Goal: Transaction & Acquisition: Purchase product/service

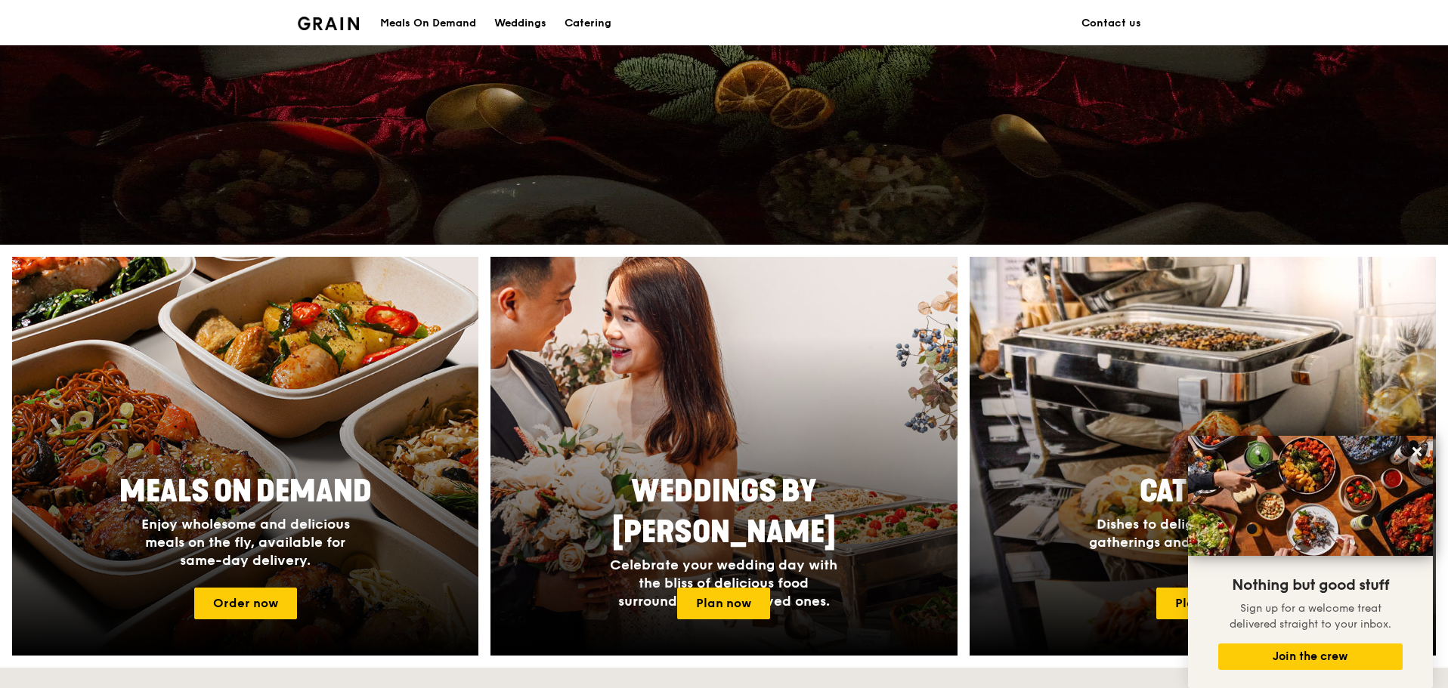
scroll to position [605, 0]
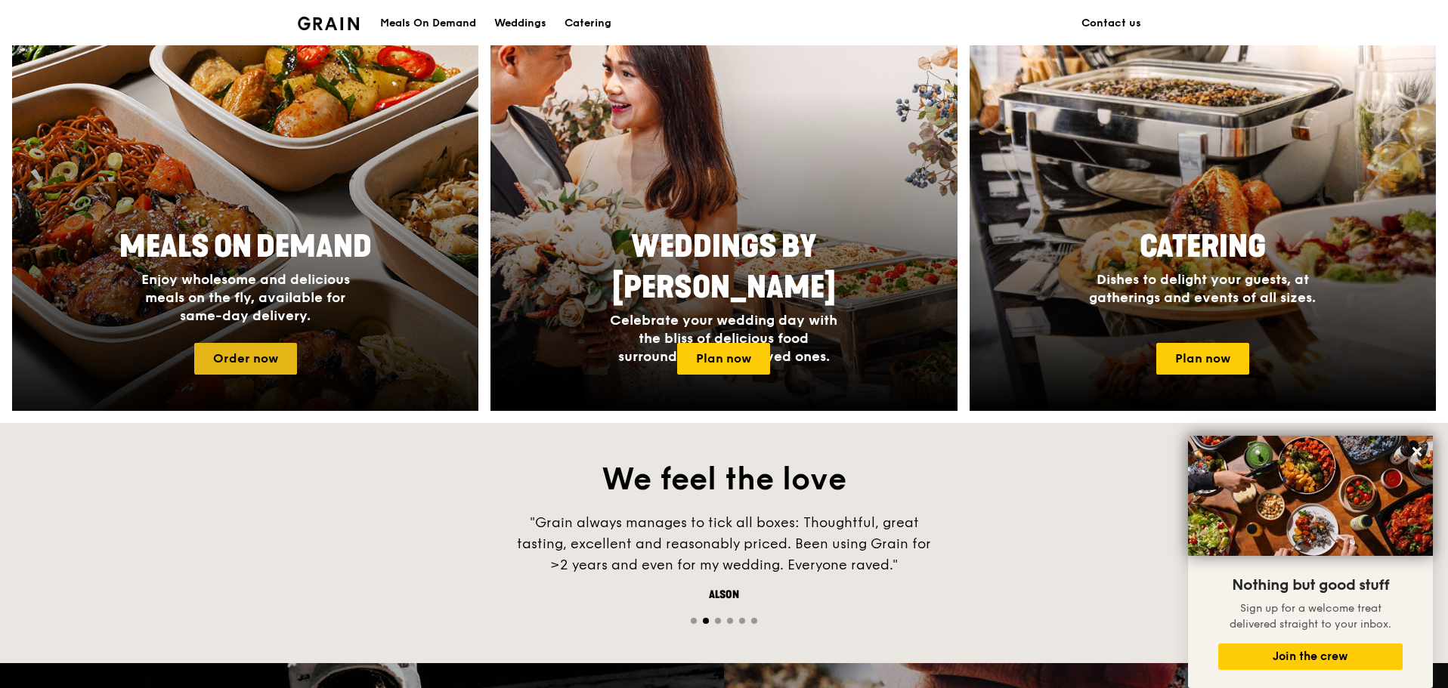
click at [255, 348] on link "Order now" at bounding box center [245, 359] width 103 height 32
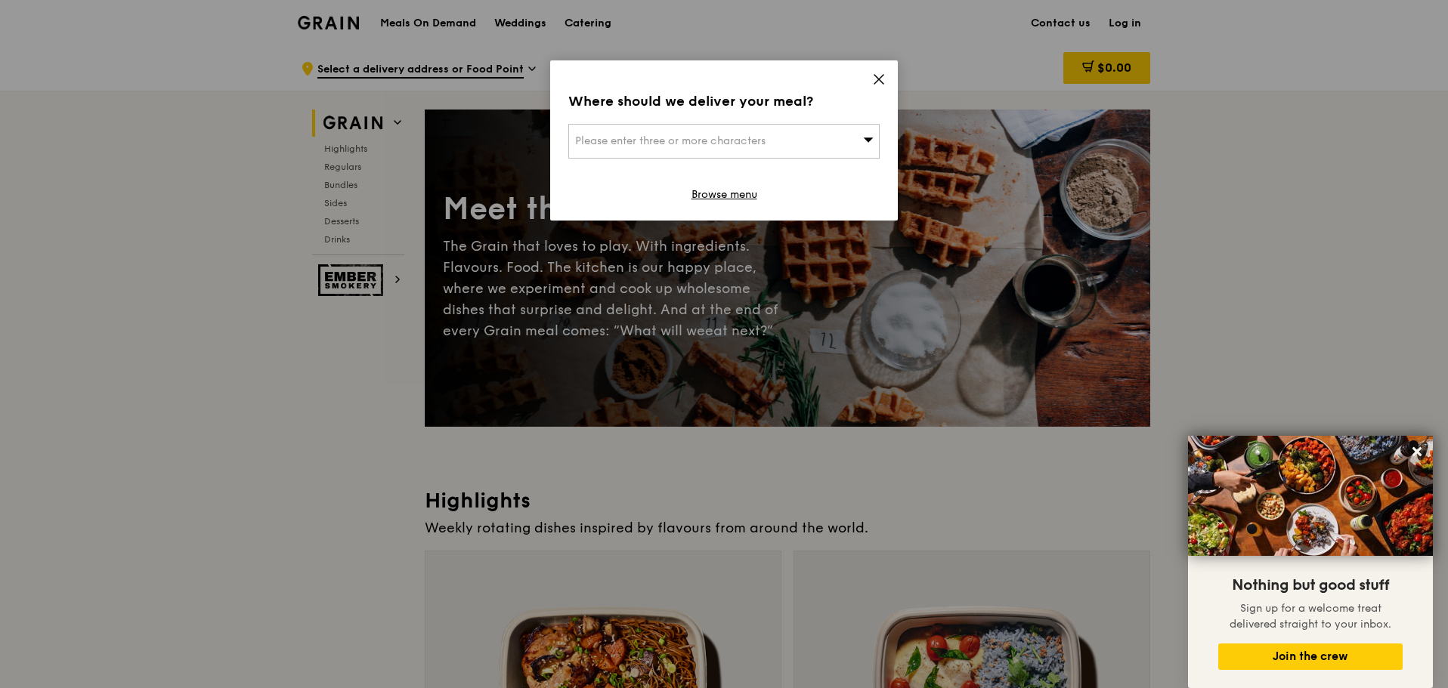
click at [874, 75] on icon at bounding box center [878, 79] width 9 height 9
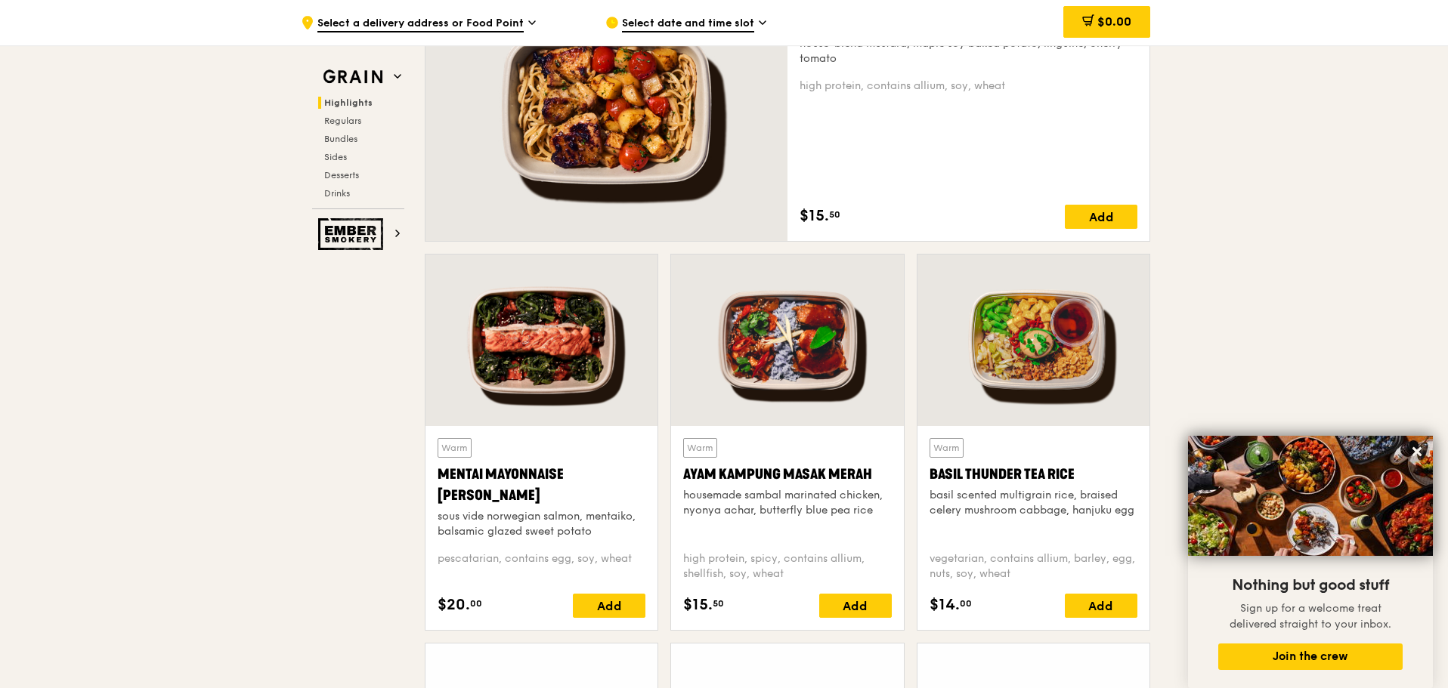
scroll to position [1133, 0]
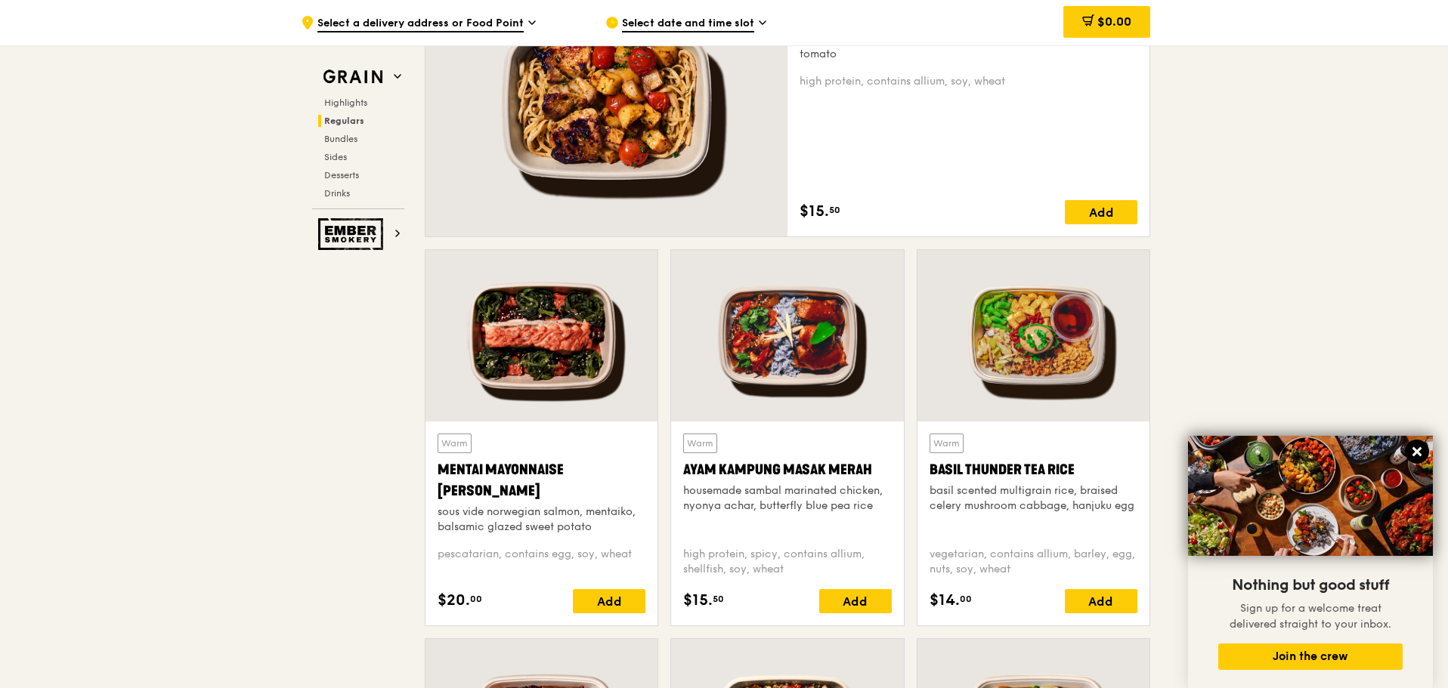
click at [1415, 445] on icon at bounding box center [1417, 452] width 14 height 14
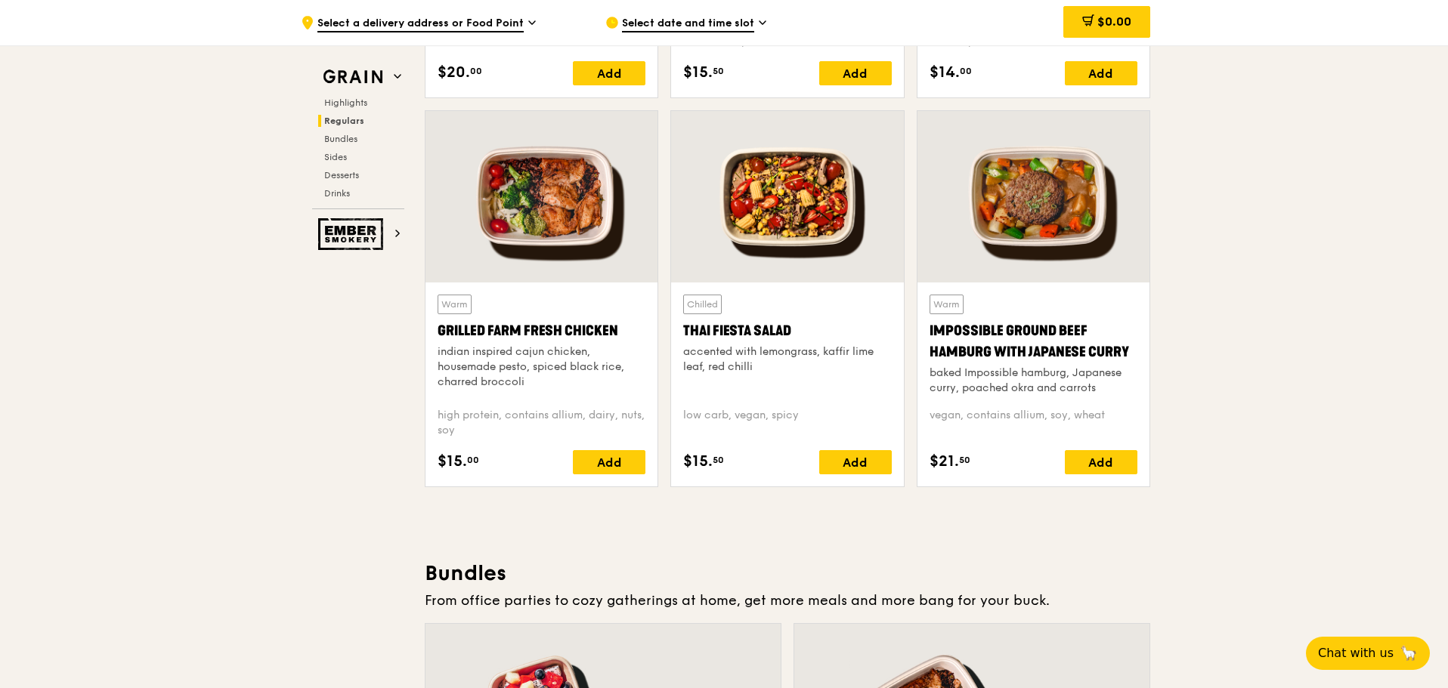
scroll to position [1662, 0]
click at [345, 137] on span "Bundles" at bounding box center [342, 139] width 36 height 11
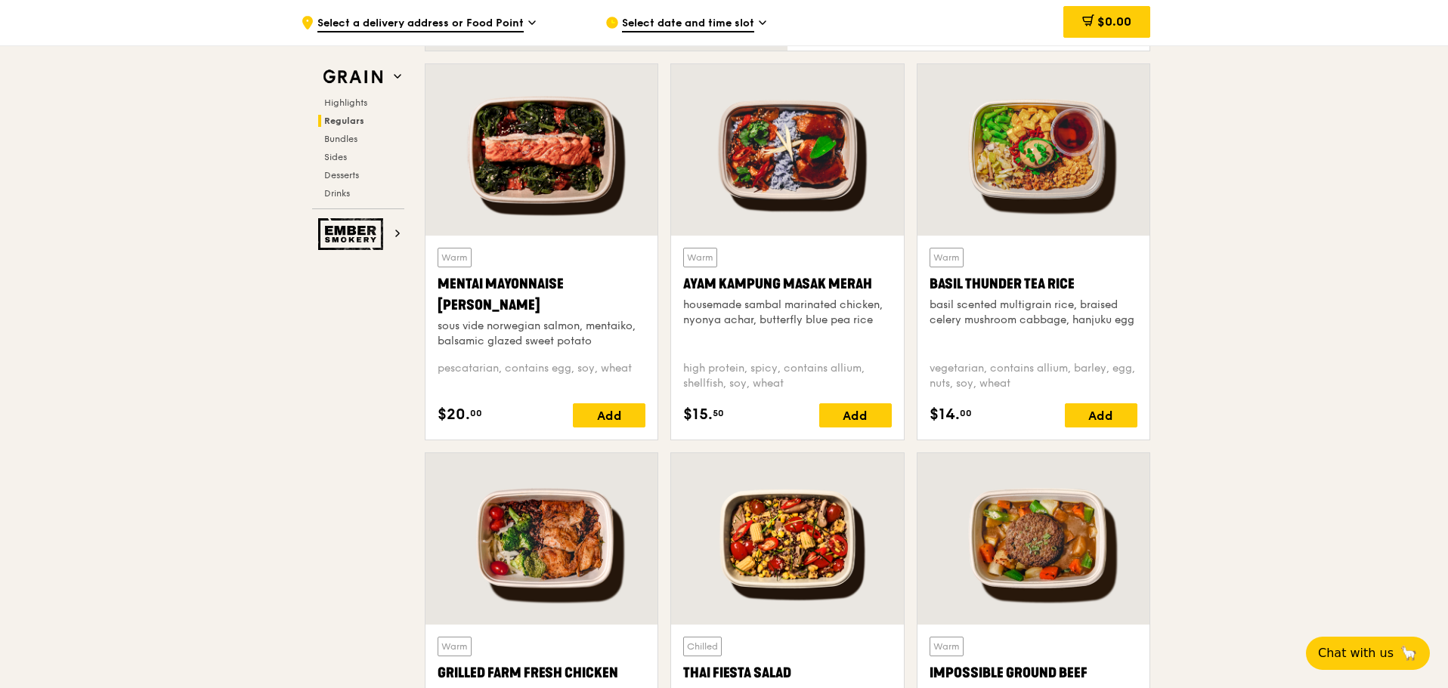
scroll to position [1309, 0]
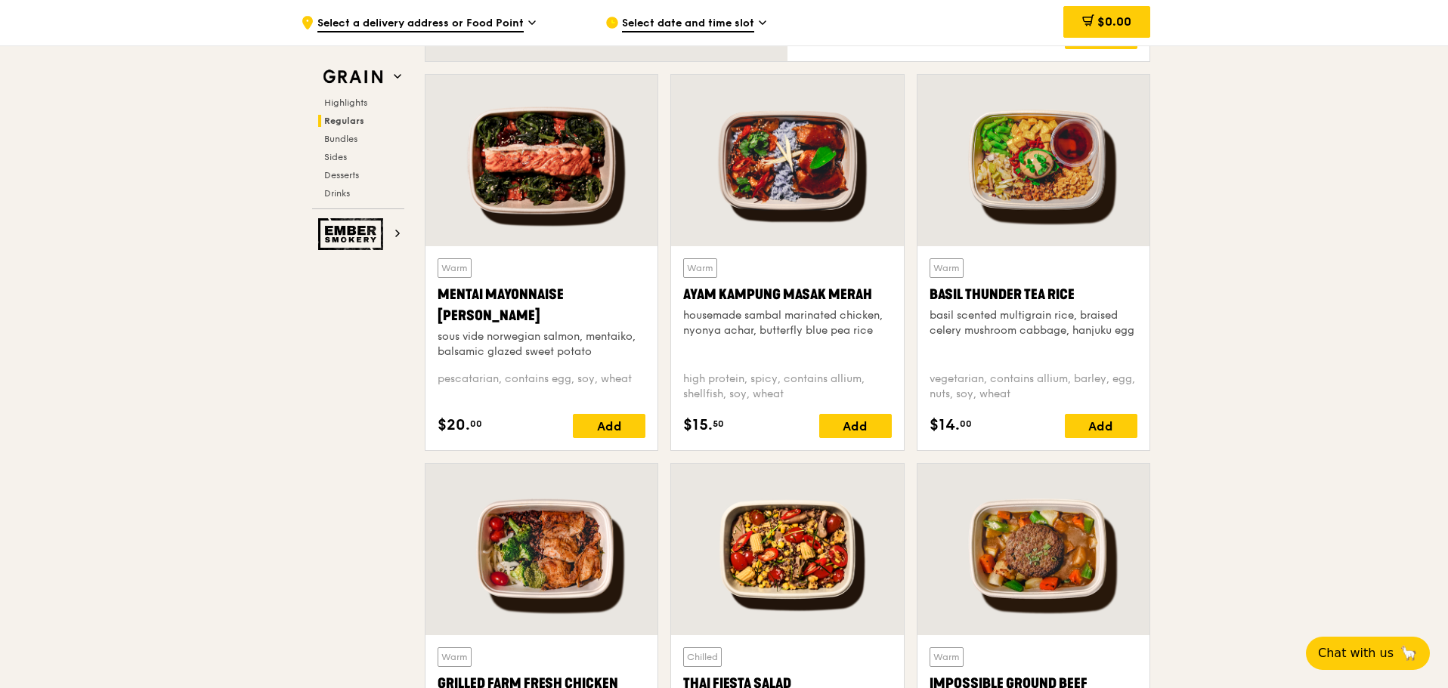
click at [567, 182] on div at bounding box center [541, 161] width 232 height 172
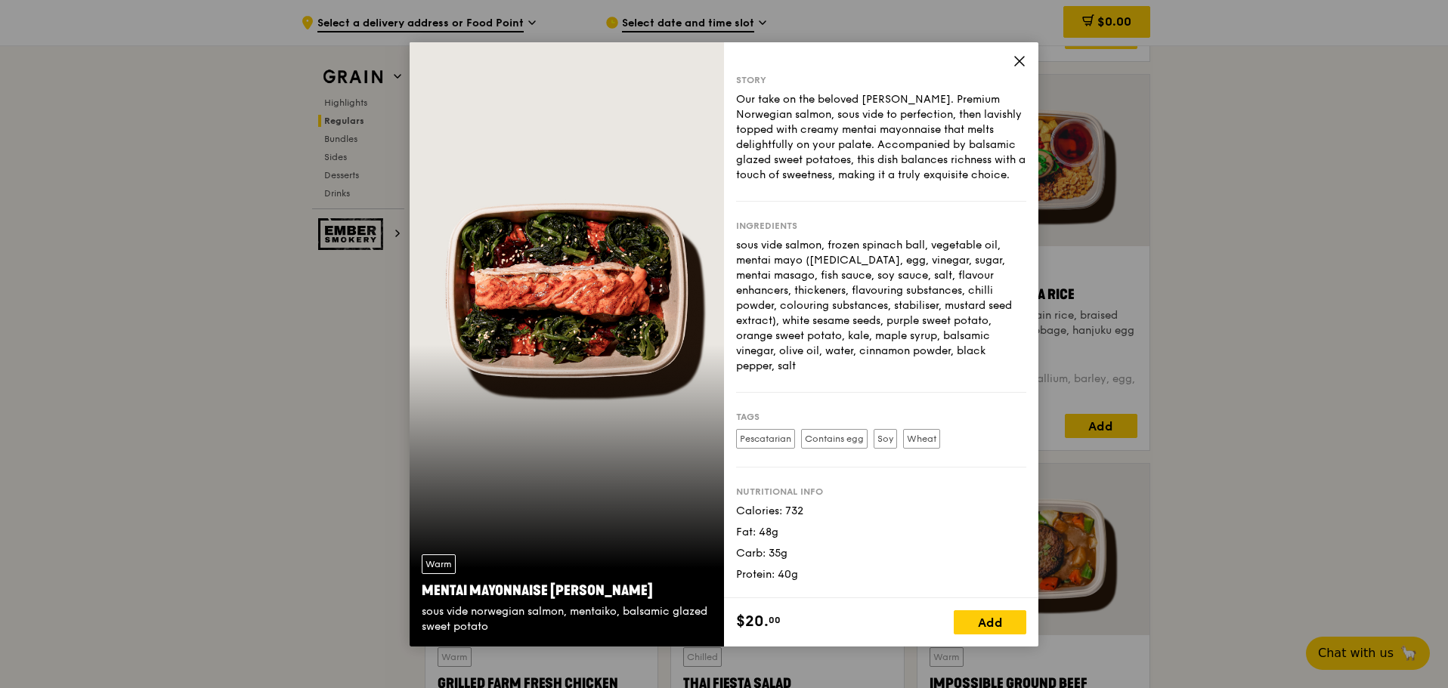
click at [1016, 57] on icon at bounding box center [1019, 61] width 9 height 9
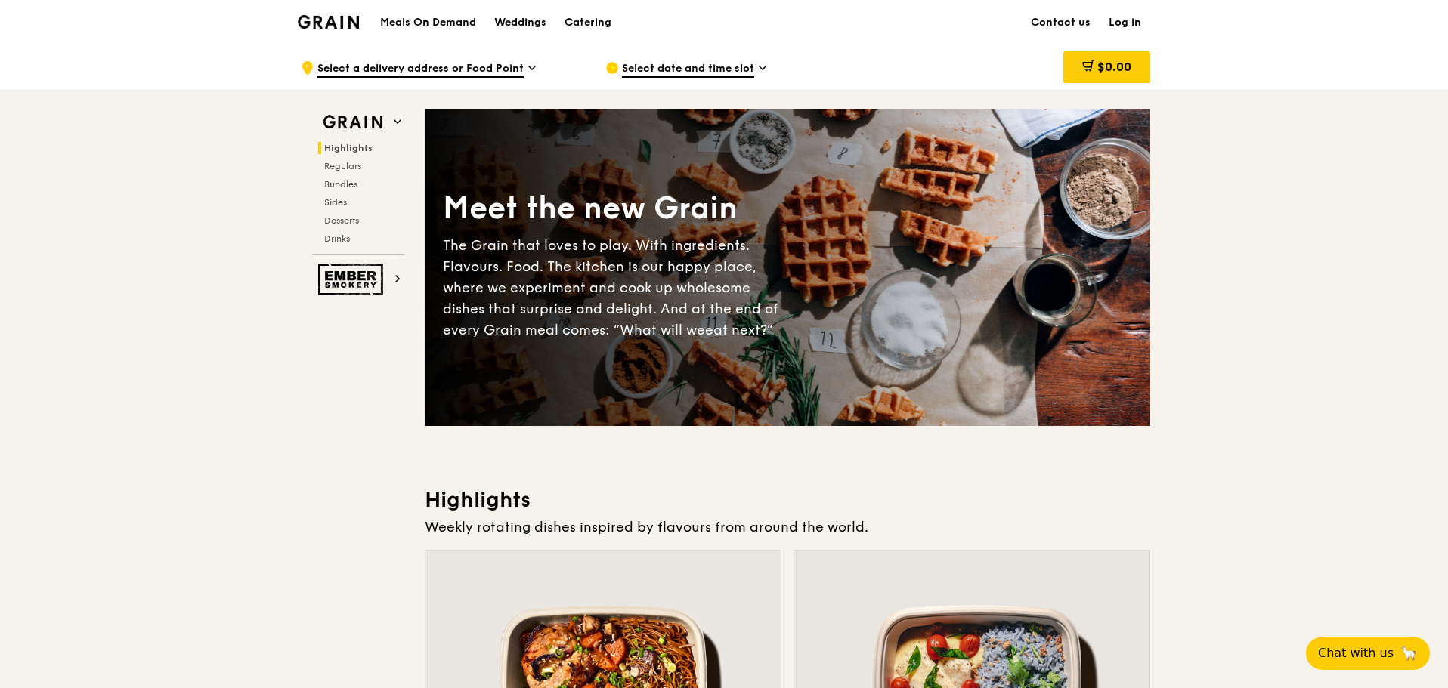
scroll to position [0, 0]
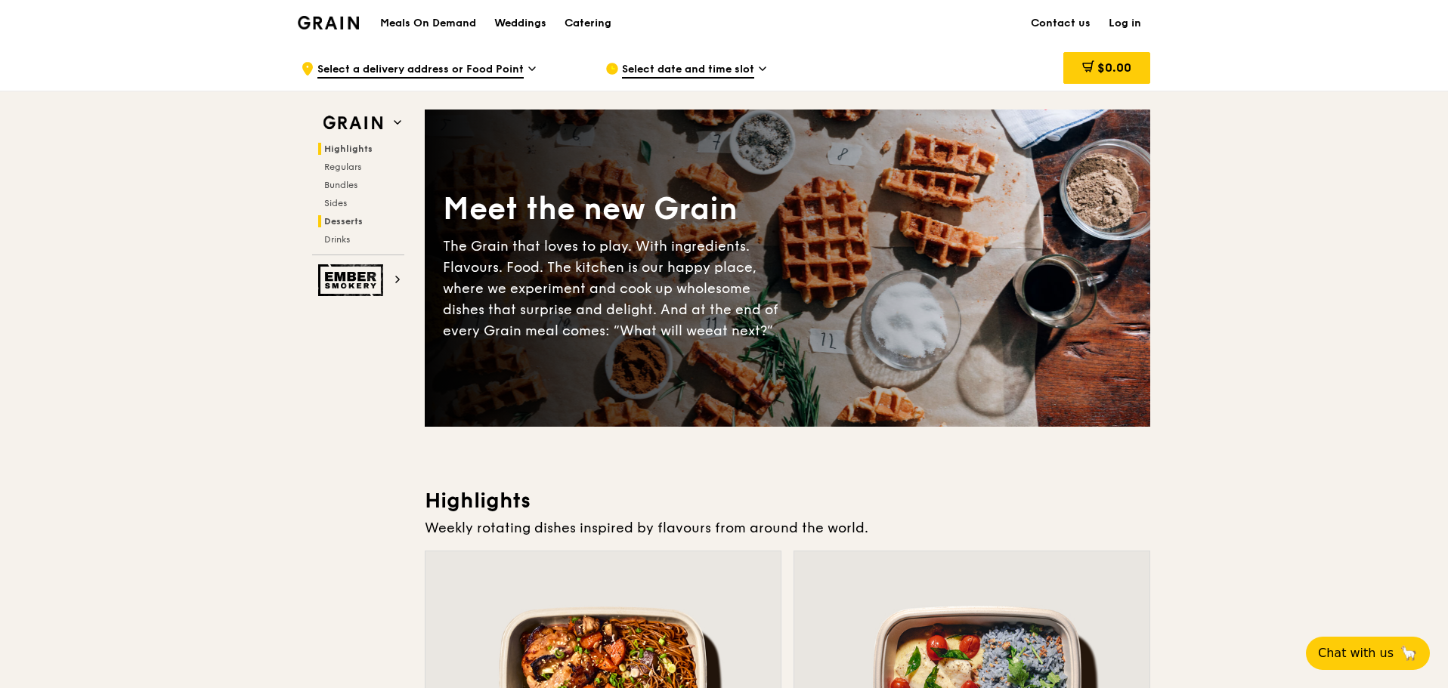
click at [348, 221] on span "Desserts" at bounding box center [343, 221] width 39 height 11
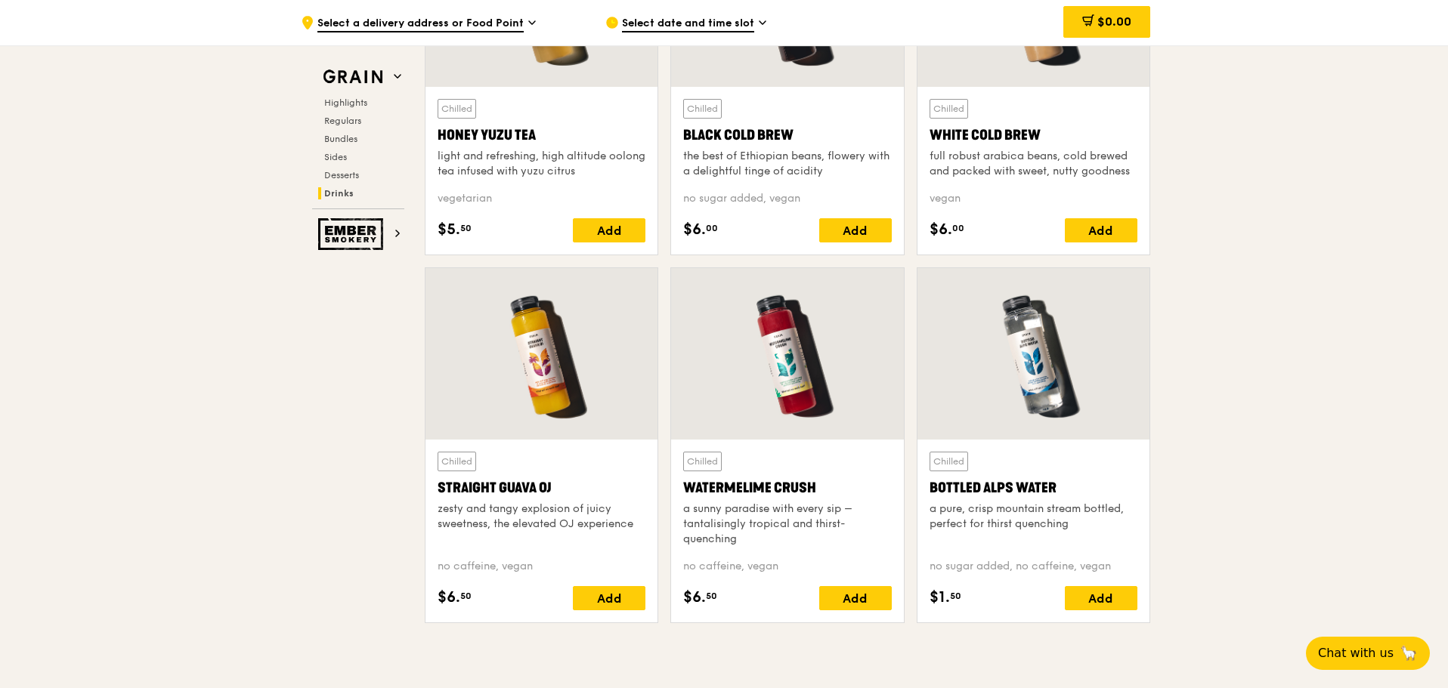
scroll to position [5805, 0]
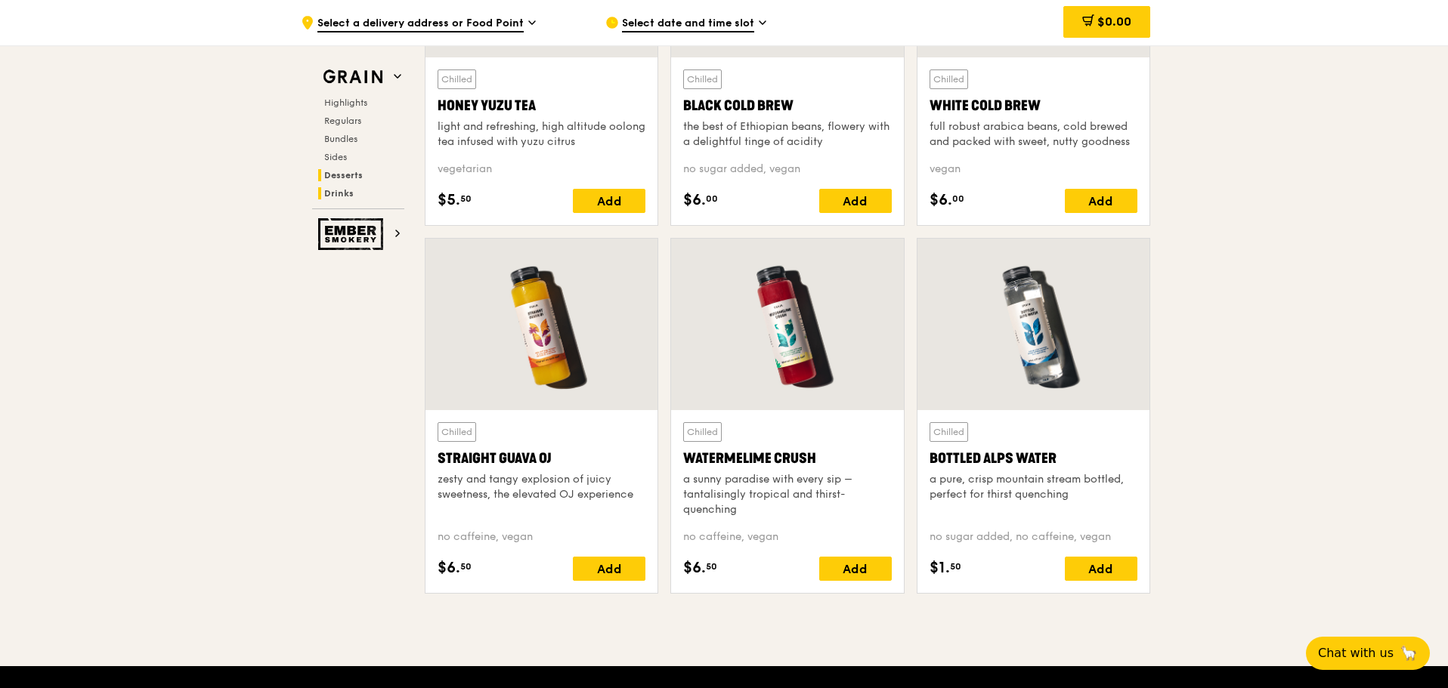
click at [326, 174] on span "Desserts" at bounding box center [343, 175] width 39 height 11
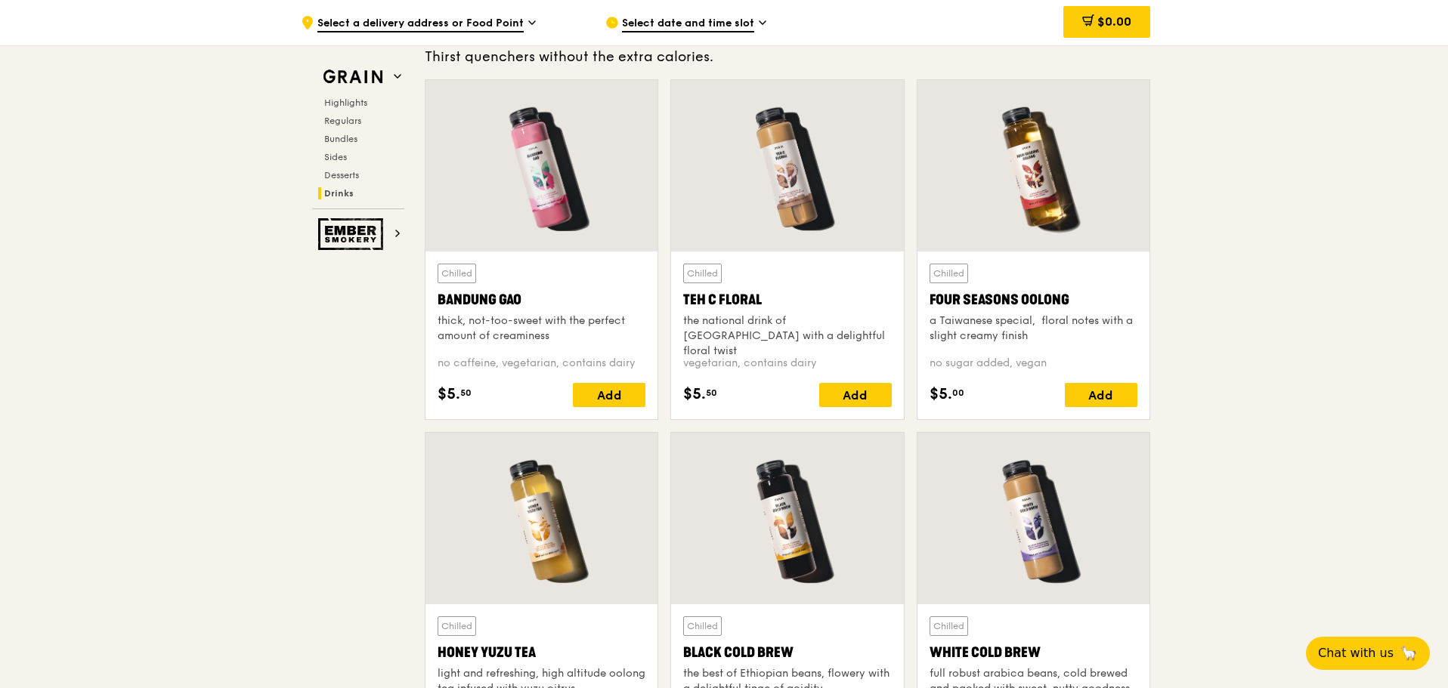
scroll to position [5351, 0]
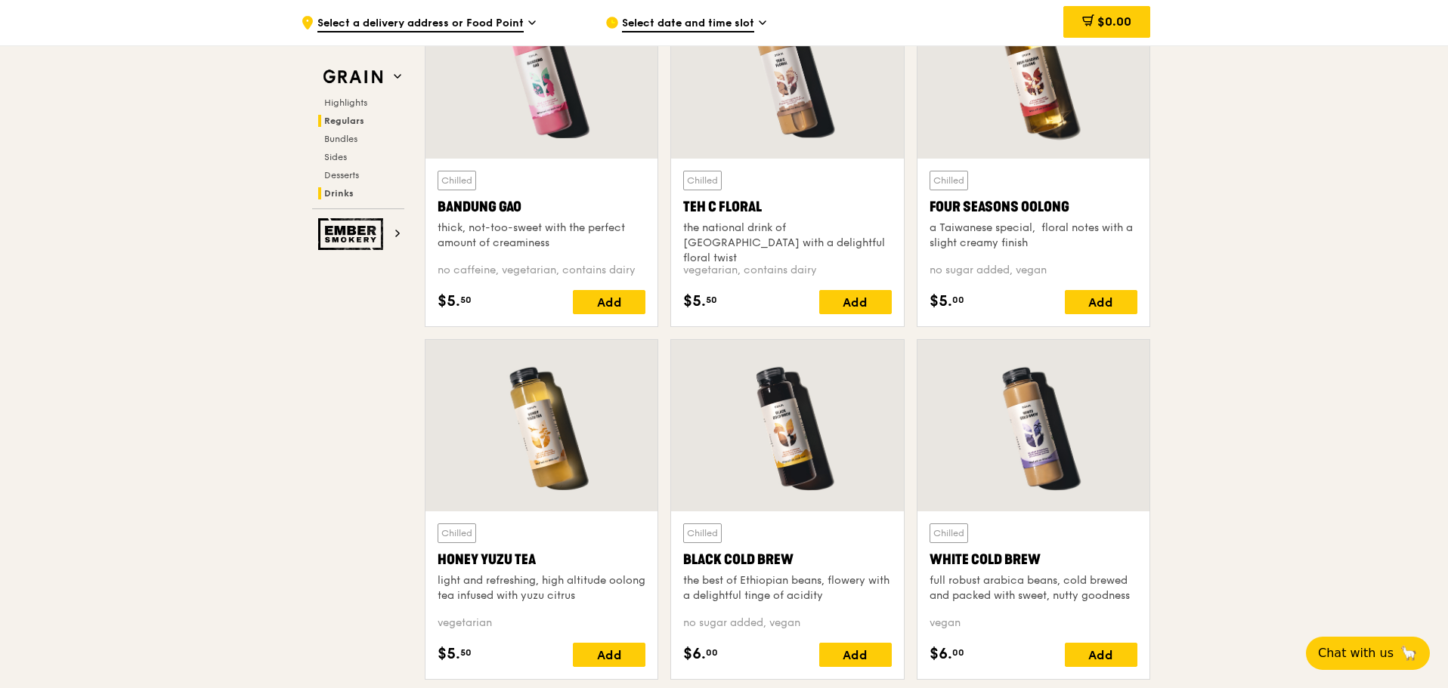
click at [342, 122] on span "Regulars" at bounding box center [344, 121] width 40 height 11
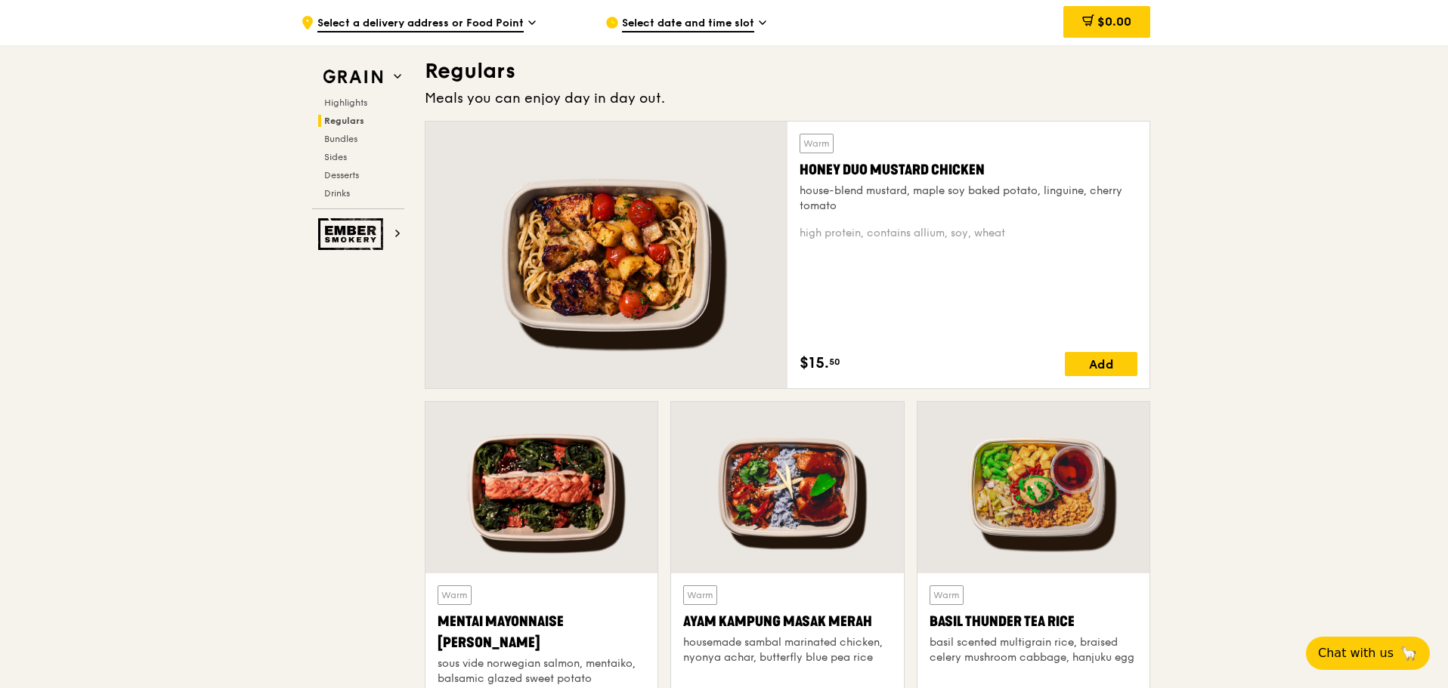
scroll to position [979, 0]
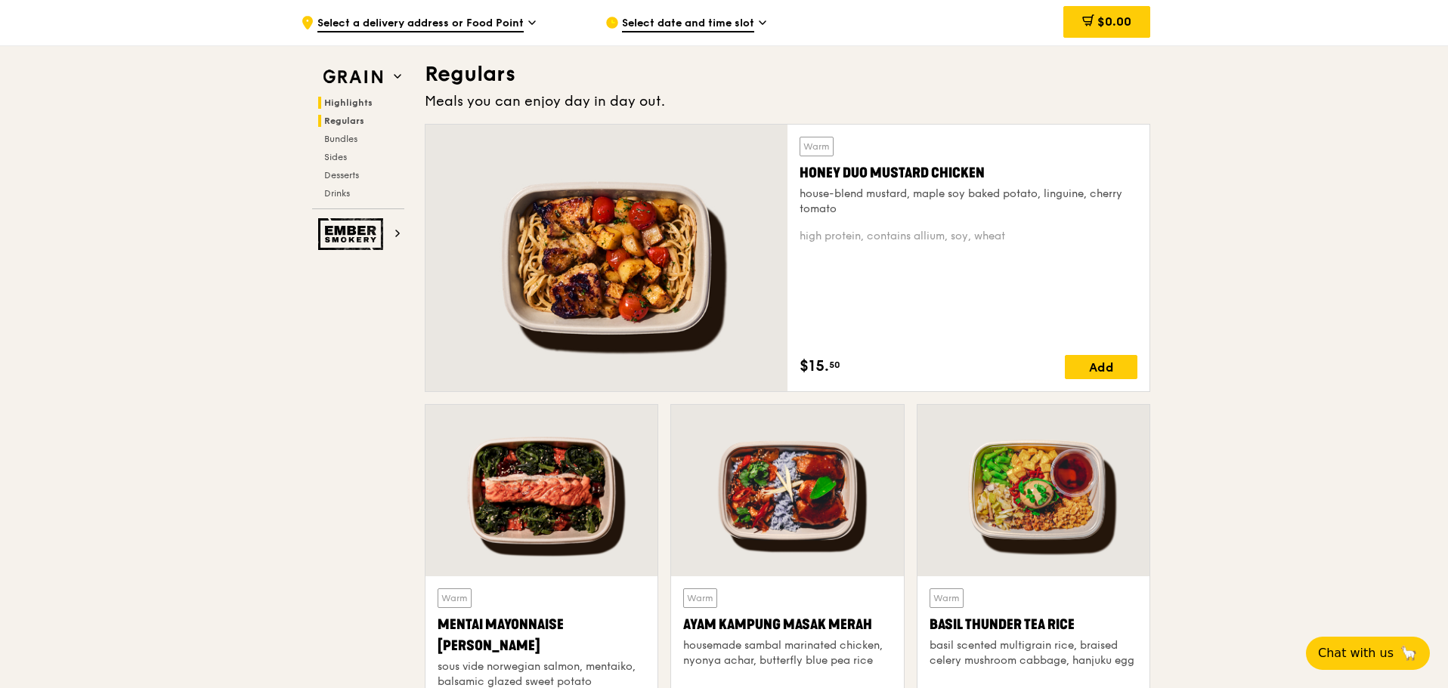
click at [338, 104] on span "Highlights" at bounding box center [348, 102] width 48 height 11
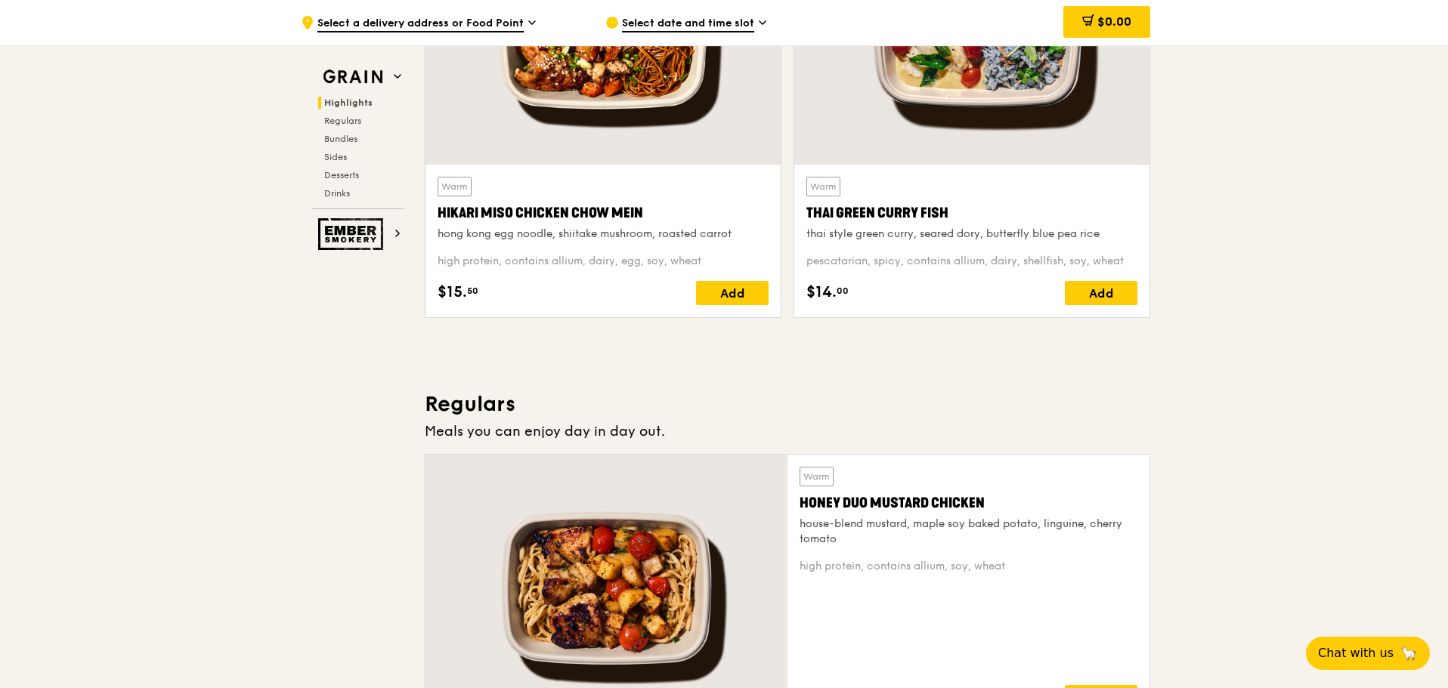
scroll to position [653, 0]
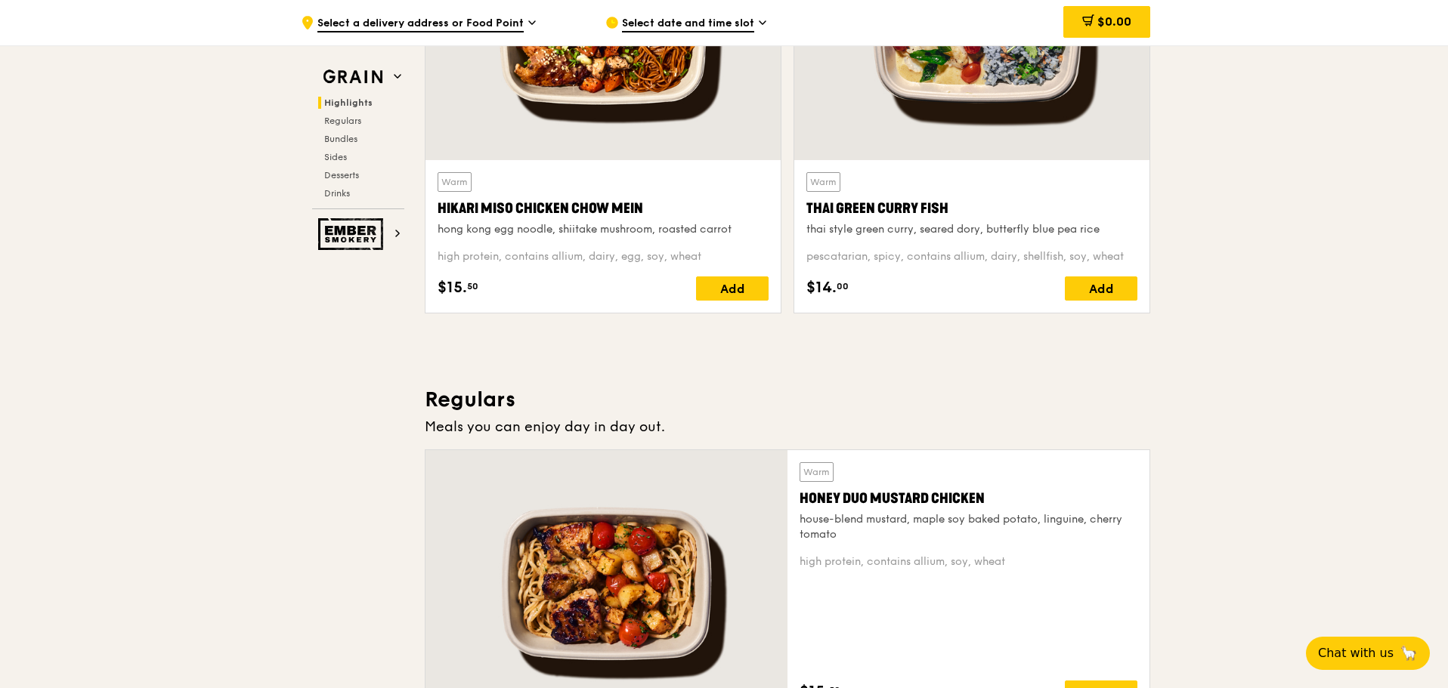
click at [342, 146] on div "Highlights Regulars Bundles Sides Desserts Drinks" at bounding box center [358, 148] width 92 height 103
click at [342, 135] on span "Bundles" at bounding box center [342, 139] width 36 height 11
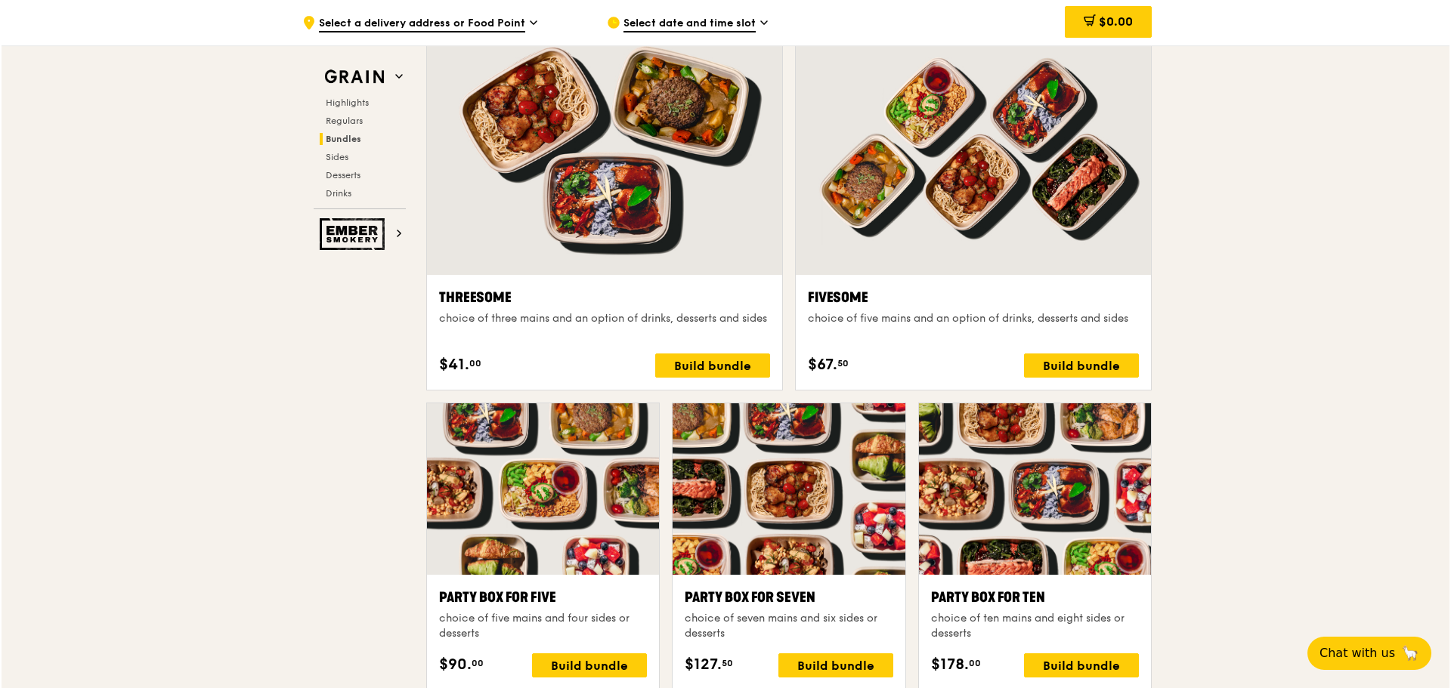
scroll to position [2841, 0]
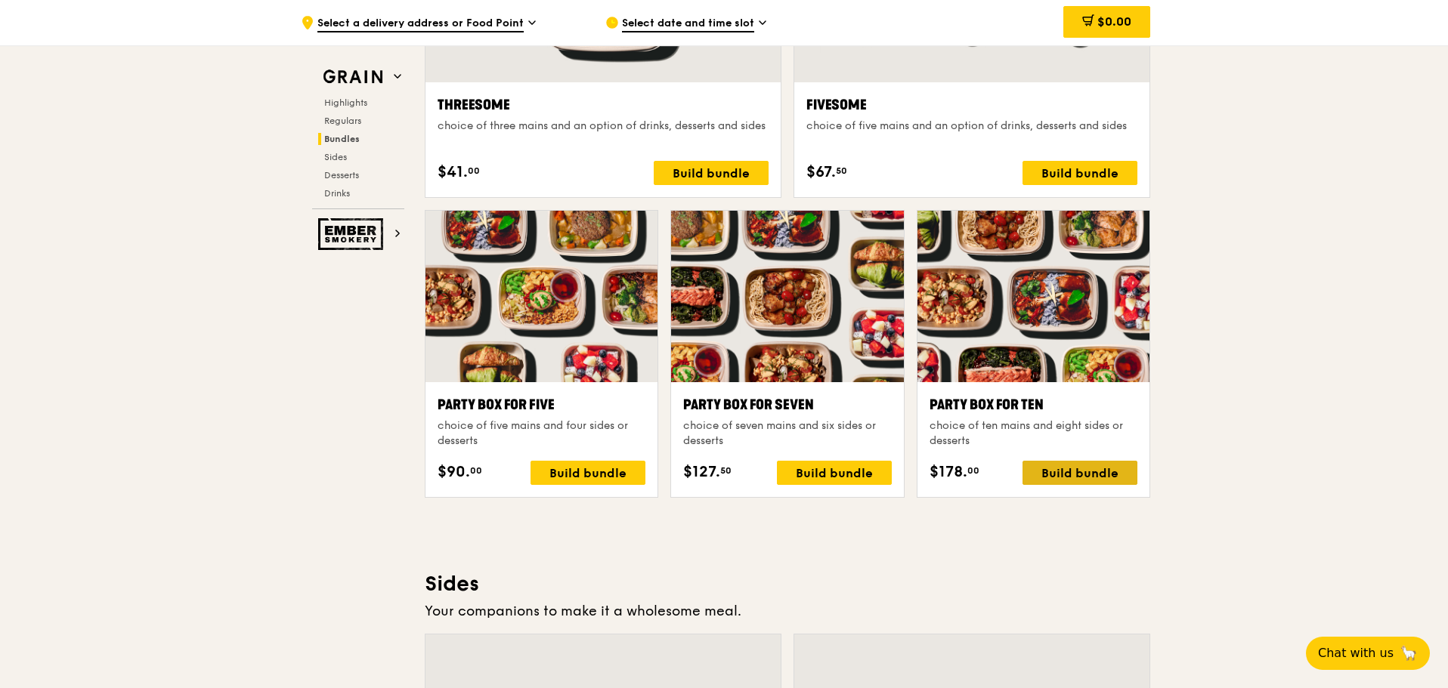
click at [1033, 475] on div "Build bundle" at bounding box center [1079, 473] width 115 height 24
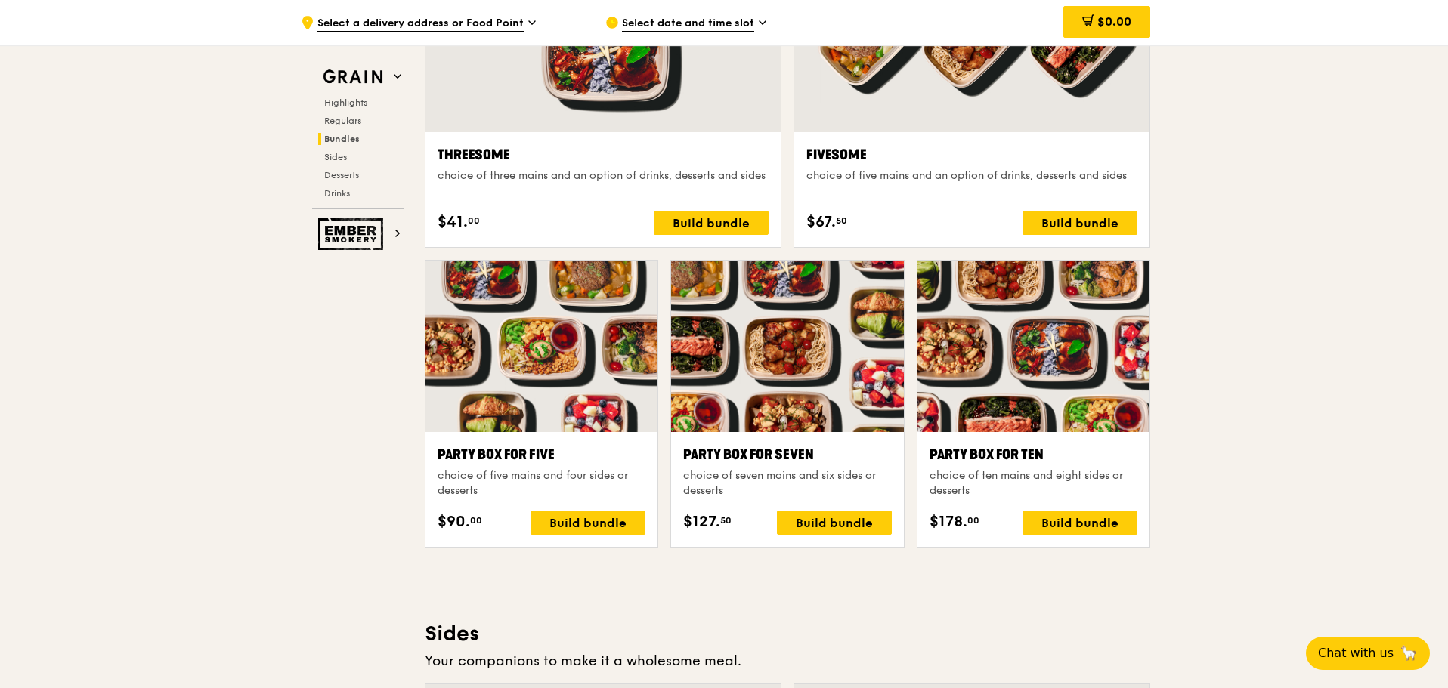
scroll to position [2766, 0]
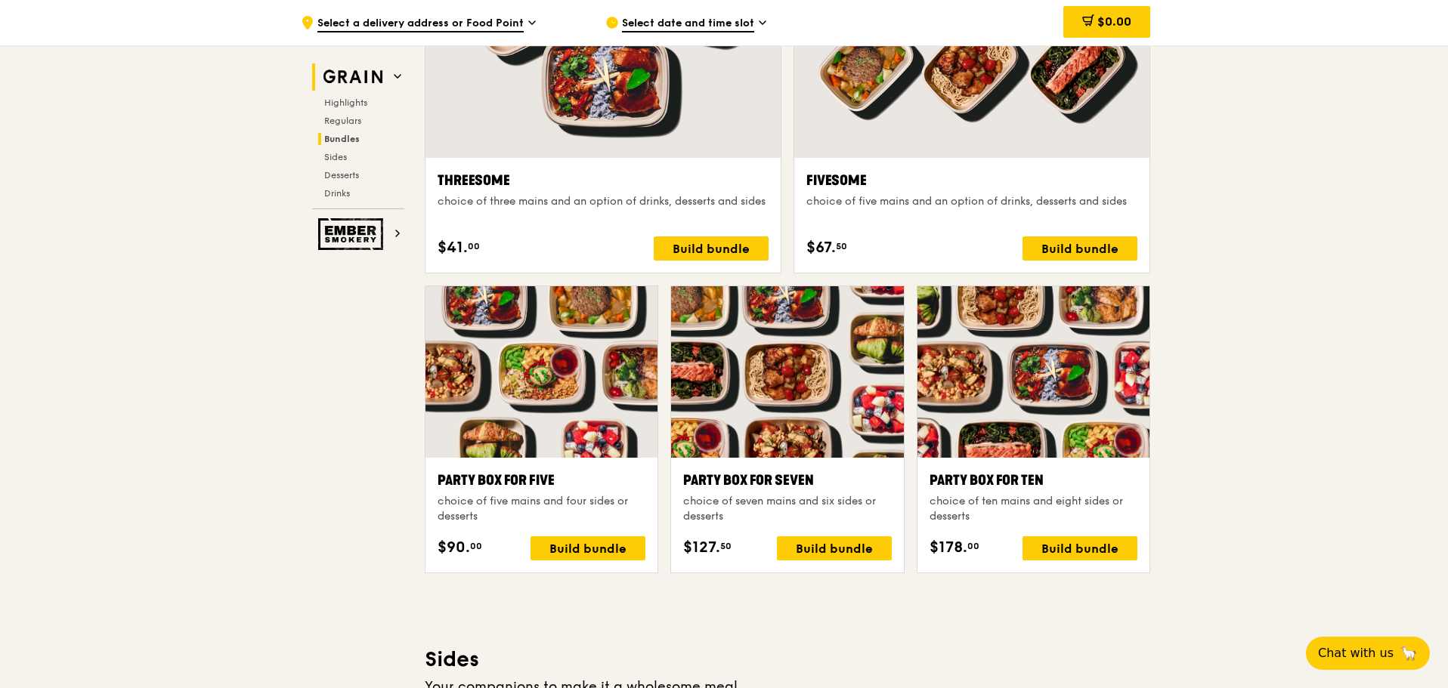
click at [350, 73] on img at bounding box center [353, 76] width 70 height 27
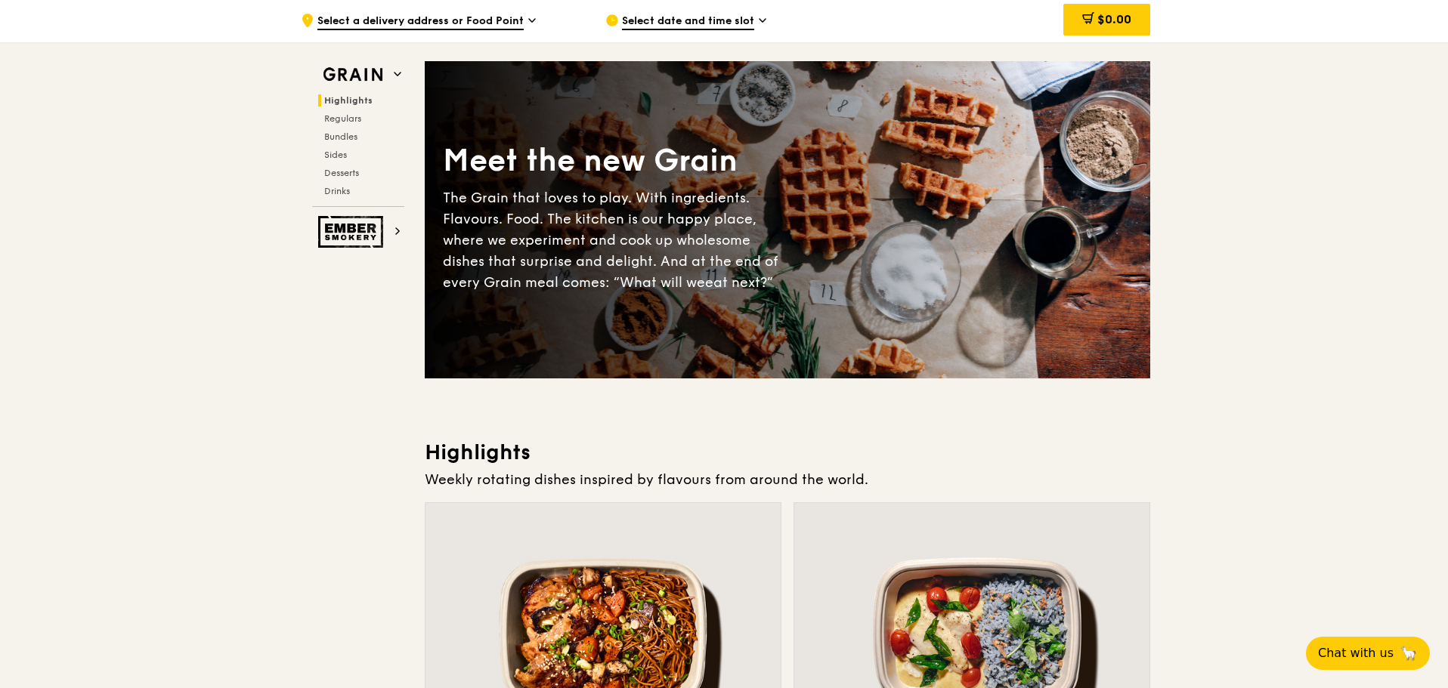
scroll to position [0, 0]
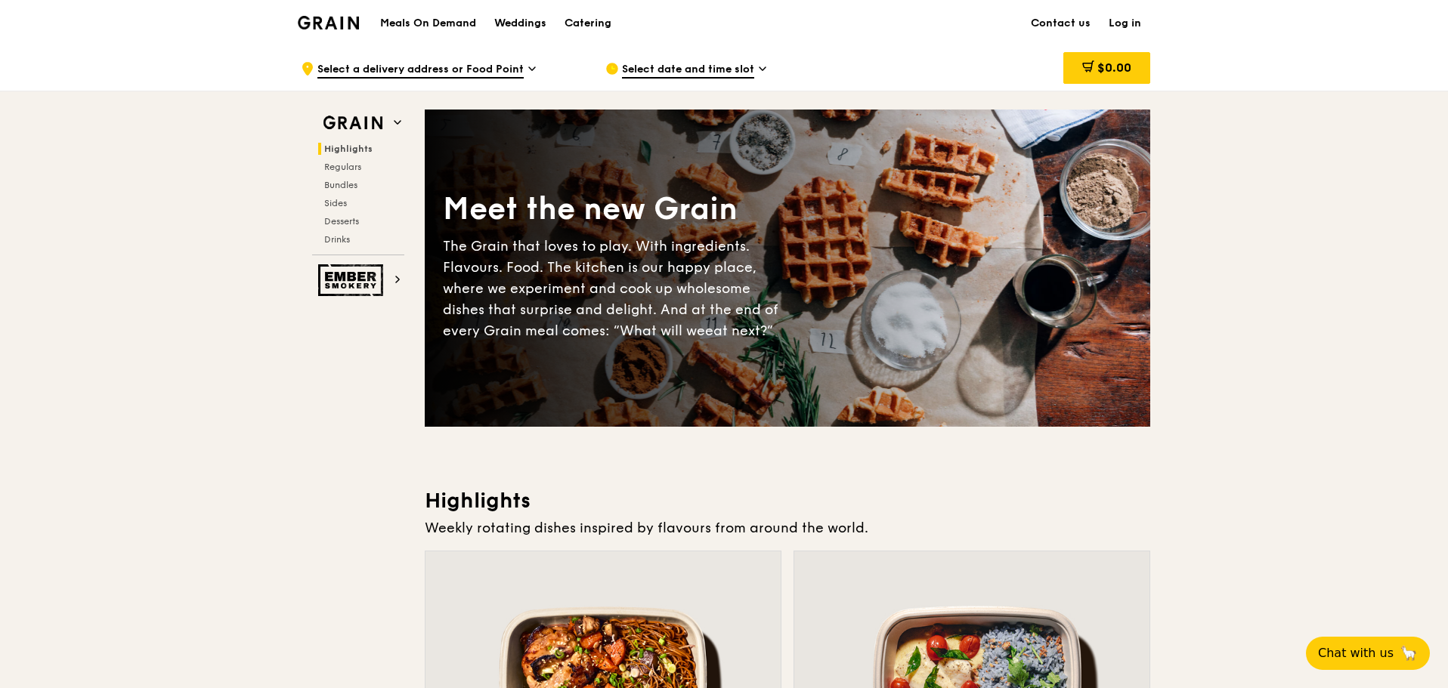
click at [335, 23] on img at bounding box center [328, 23] width 61 height 14
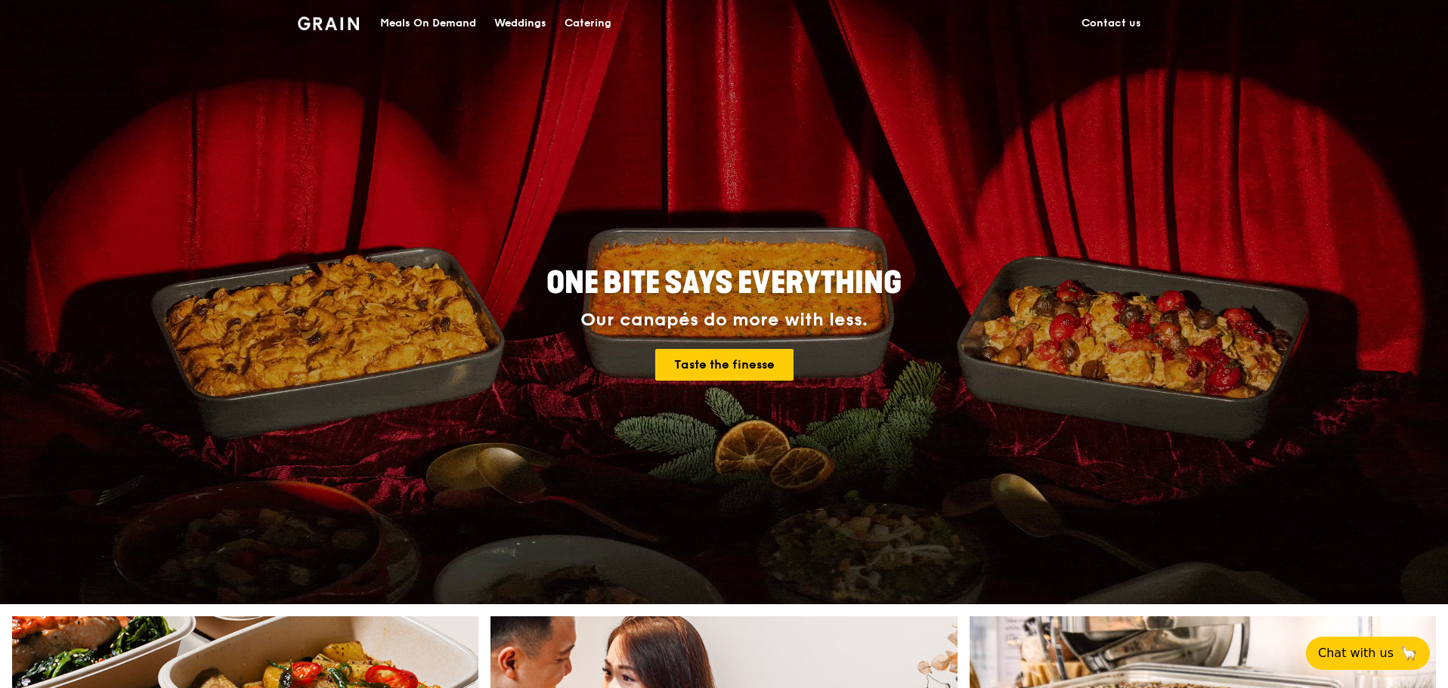
click at [583, 19] on div "Catering" at bounding box center [587, 23] width 47 height 45
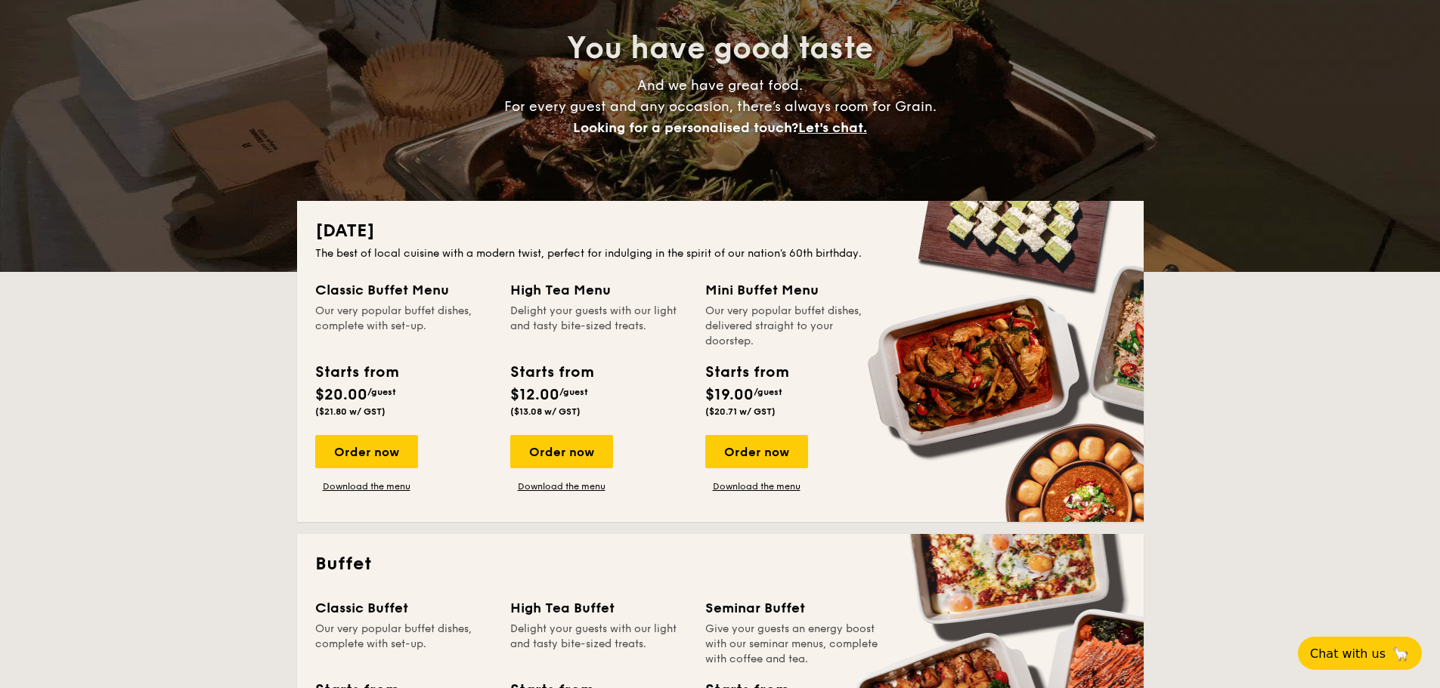
scroll to position [151, 0]
